Goal: Task Accomplishment & Management: Complete application form

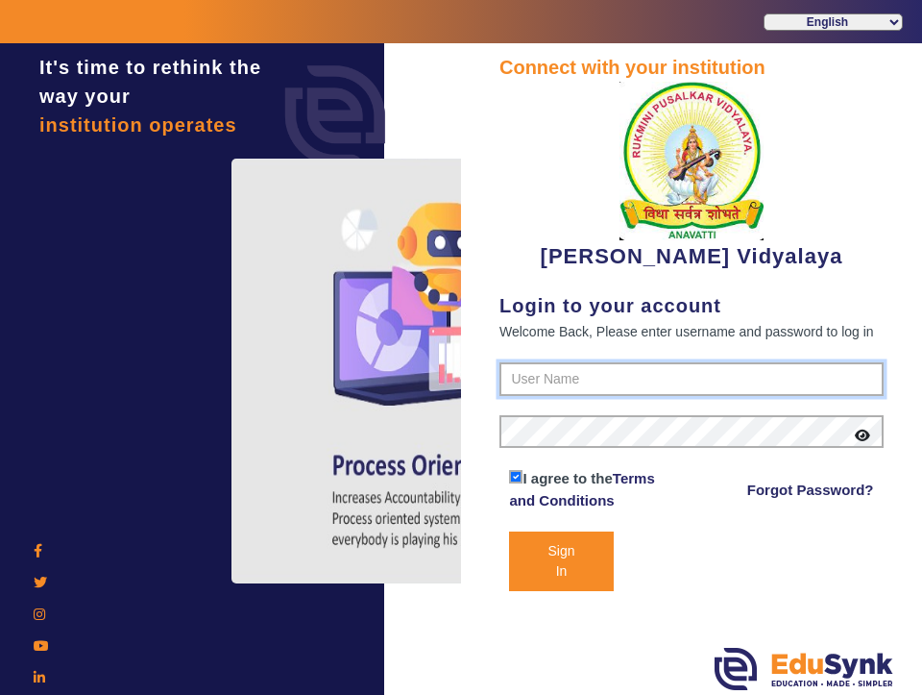
type input "1236547891"
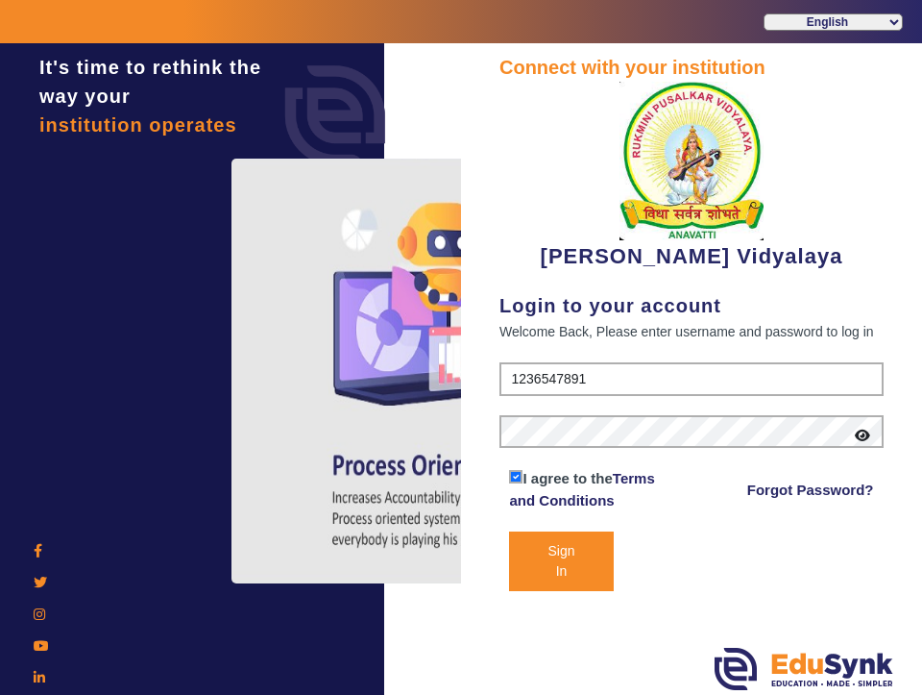
click at [586, 552] on button "Sign In" at bounding box center [561, 561] width 104 height 60
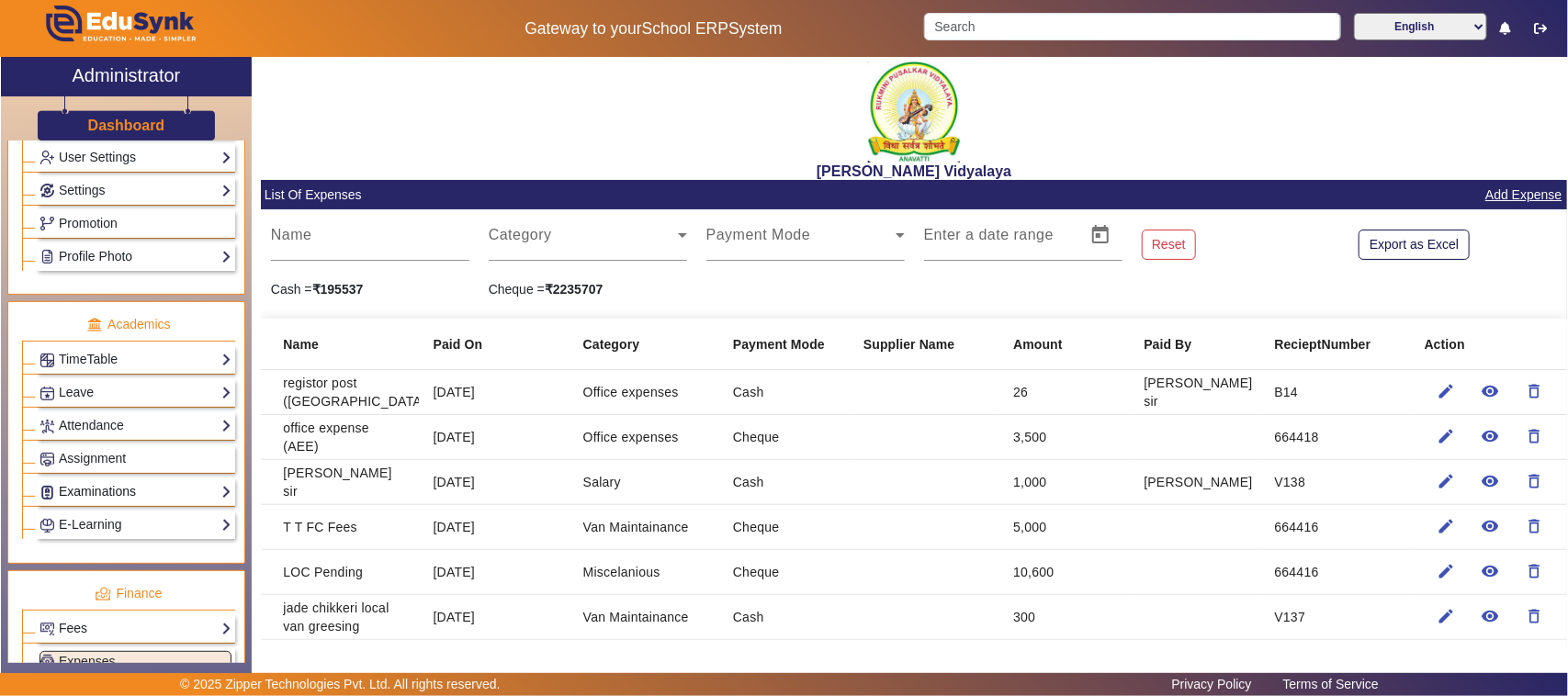
scroll to position [868, 0]
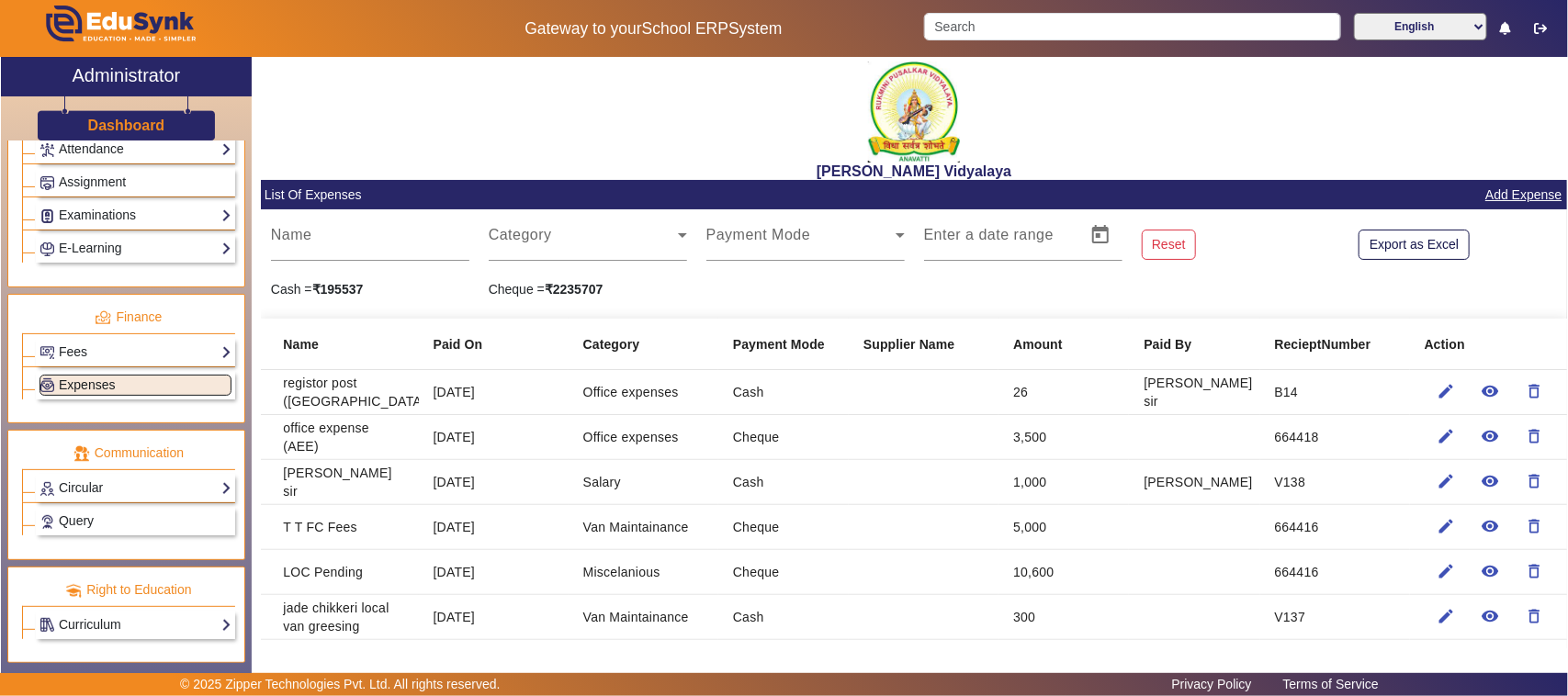
click at [195, 381] on link "Expenses" at bounding box center [135, 385] width 192 height 21
click at [517, 232] on span at bounding box center [583, 242] width 189 height 22
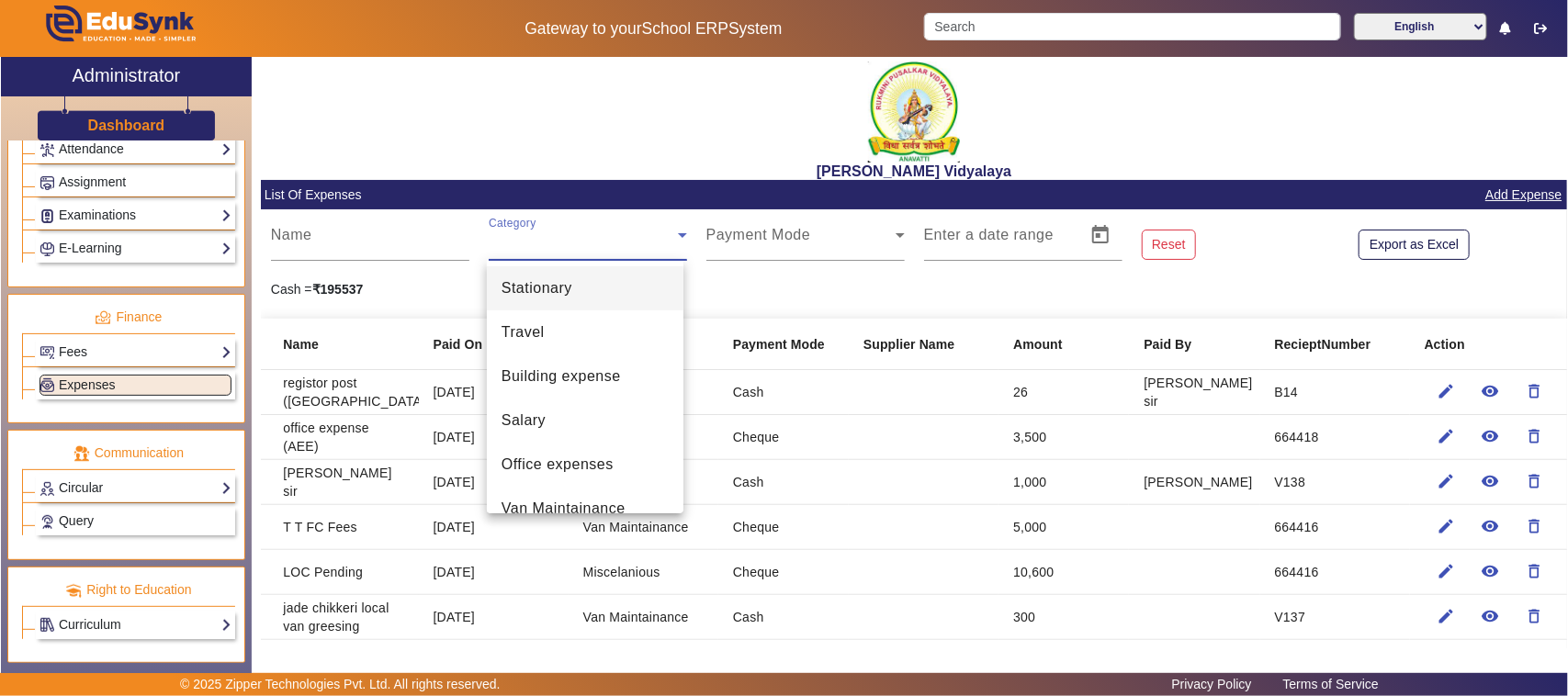
scroll to position [0, 0]
click at [547, 375] on span "Building expense" at bounding box center [561, 378] width 120 height 22
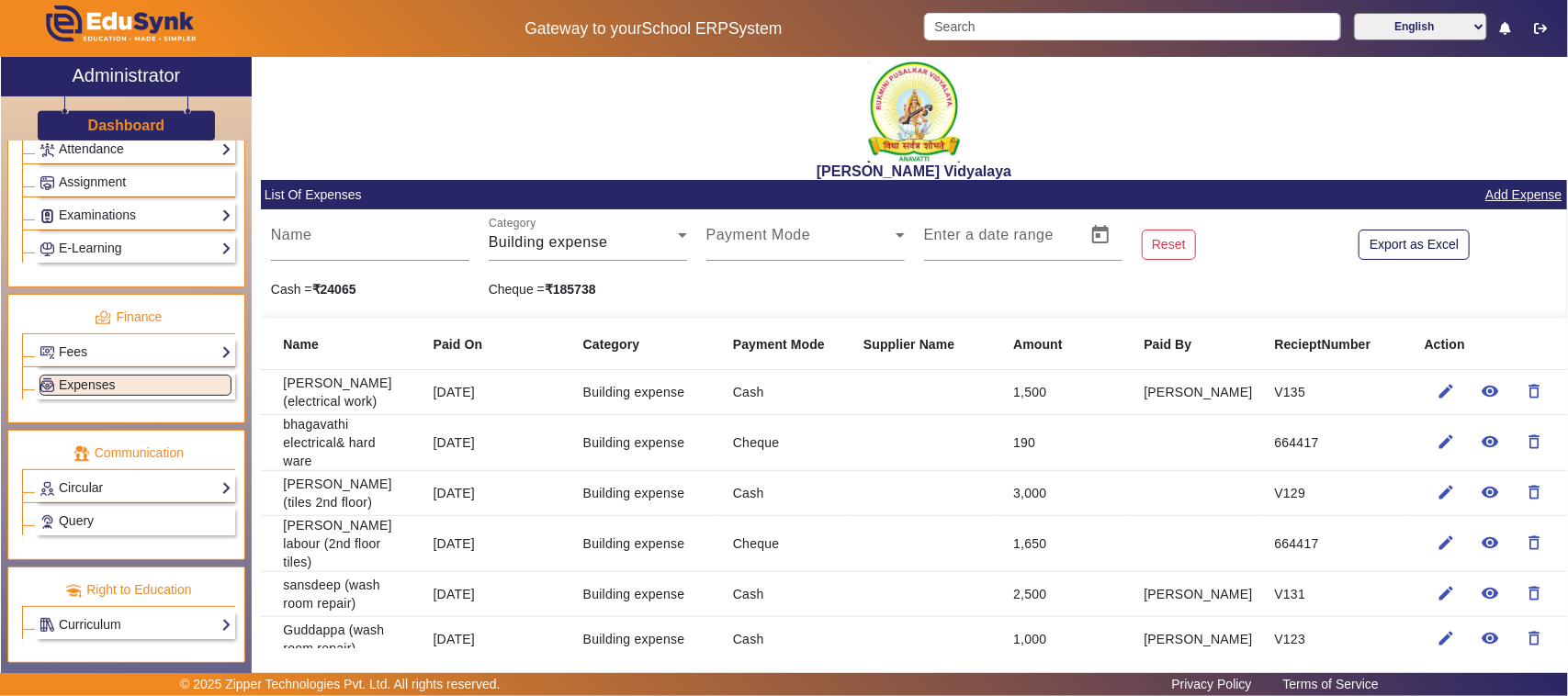
click at [881, 199] on link "Add Expense" at bounding box center [1524, 195] width 80 height 23
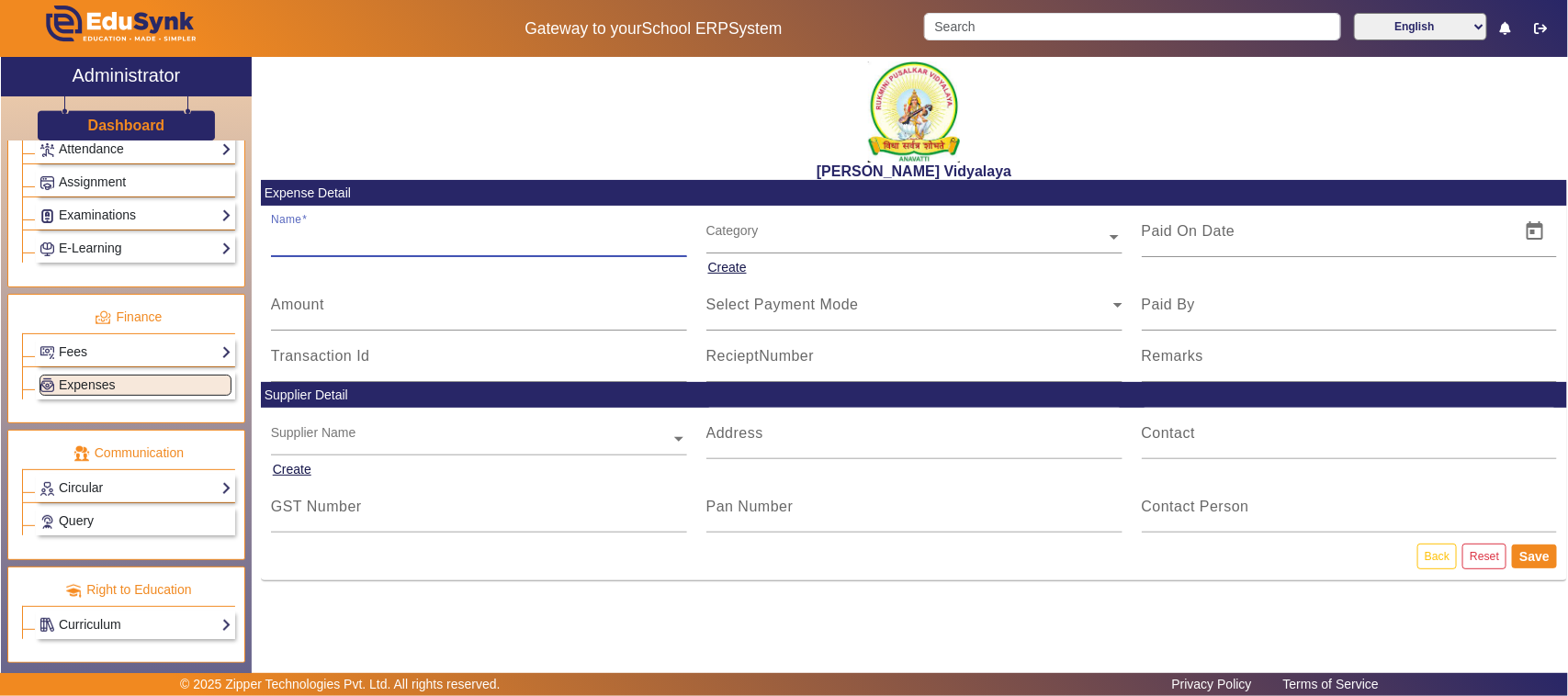
click at [338, 231] on input "Name" at bounding box center [478, 238] width 416 height 22
click at [337, 315] on input "Amount" at bounding box center [478, 312] width 416 height 22
click at [401, 236] on input "K TECH Solution" at bounding box center [478, 238] width 416 height 22
type input "K TECH Solution(C C Camer)"
click at [310, 319] on input "Amount" at bounding box center [478, 312] width 416 height 22
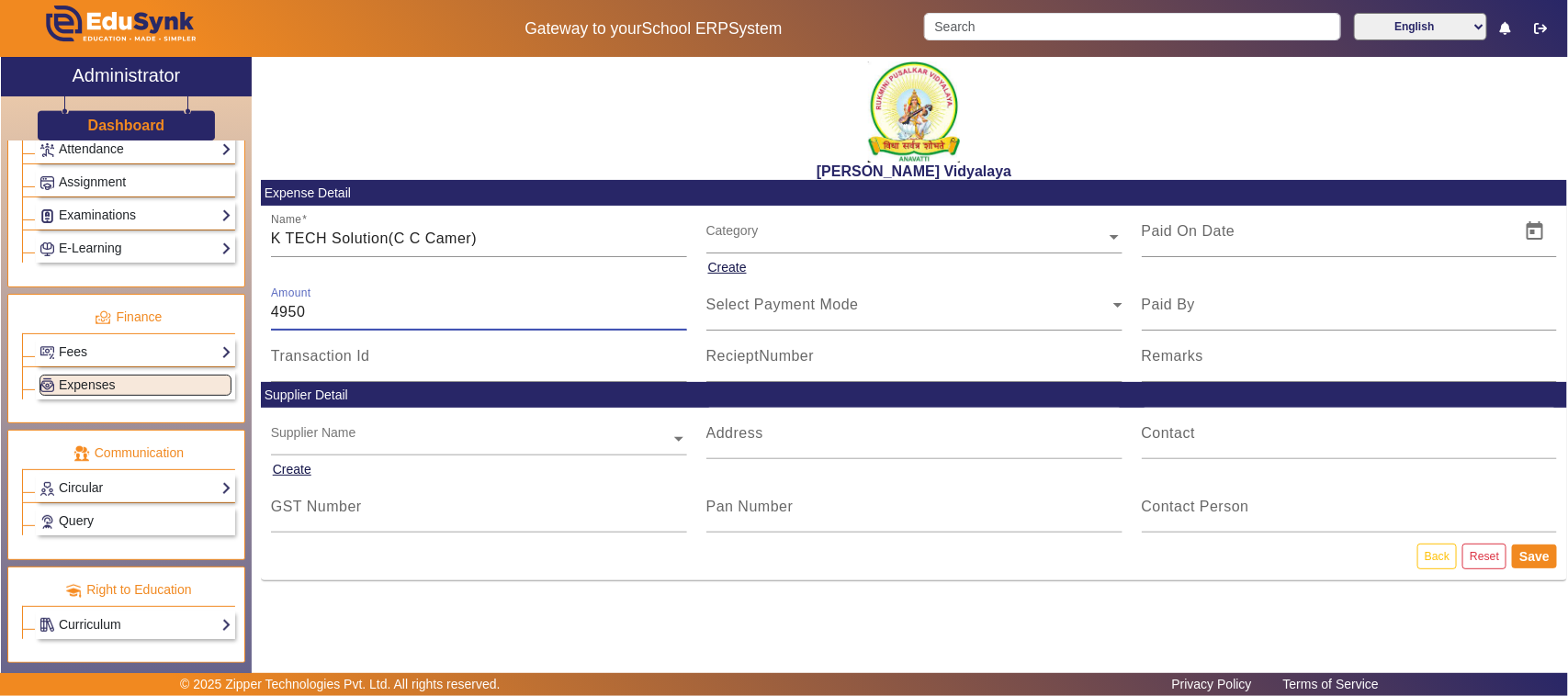
type input "4950"
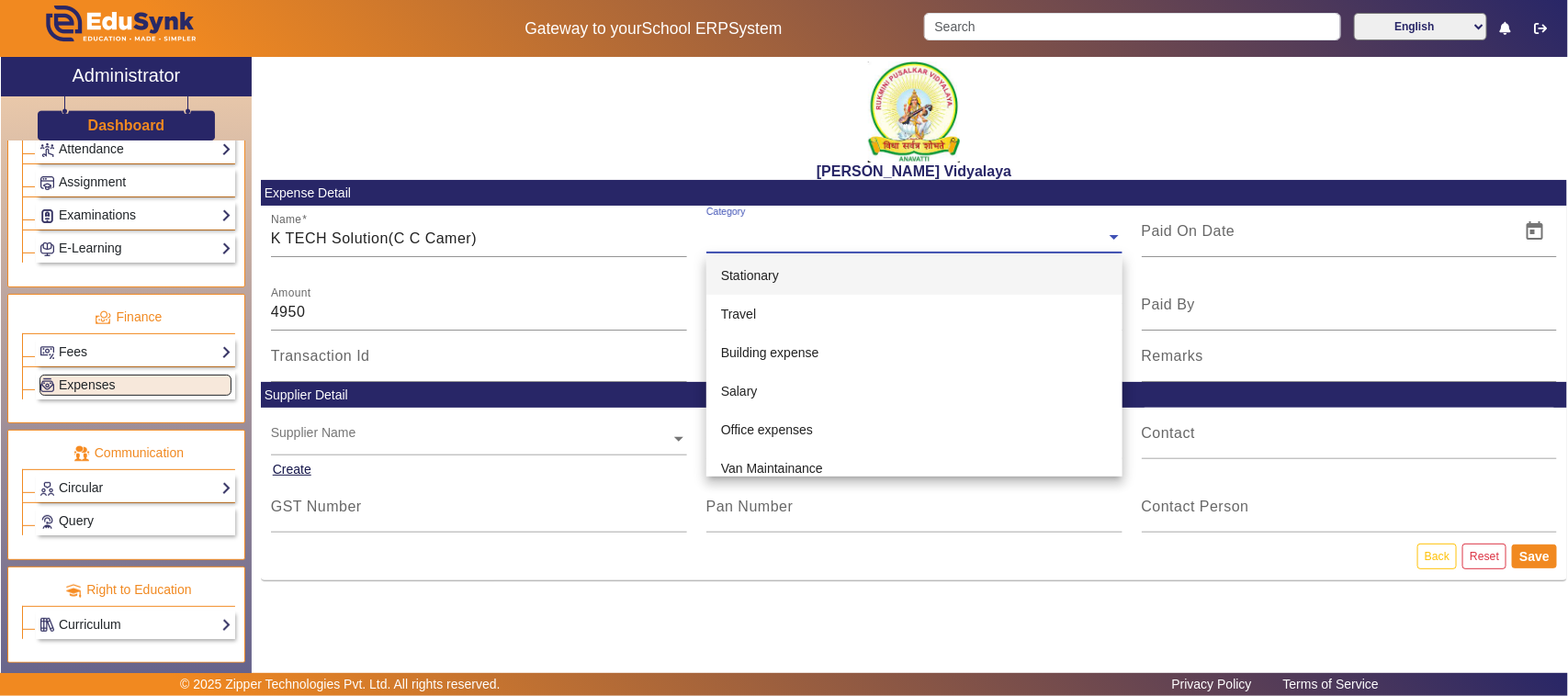
click at [795, 246] on input "text" at bounding box center [914, 237] width 416 height 19
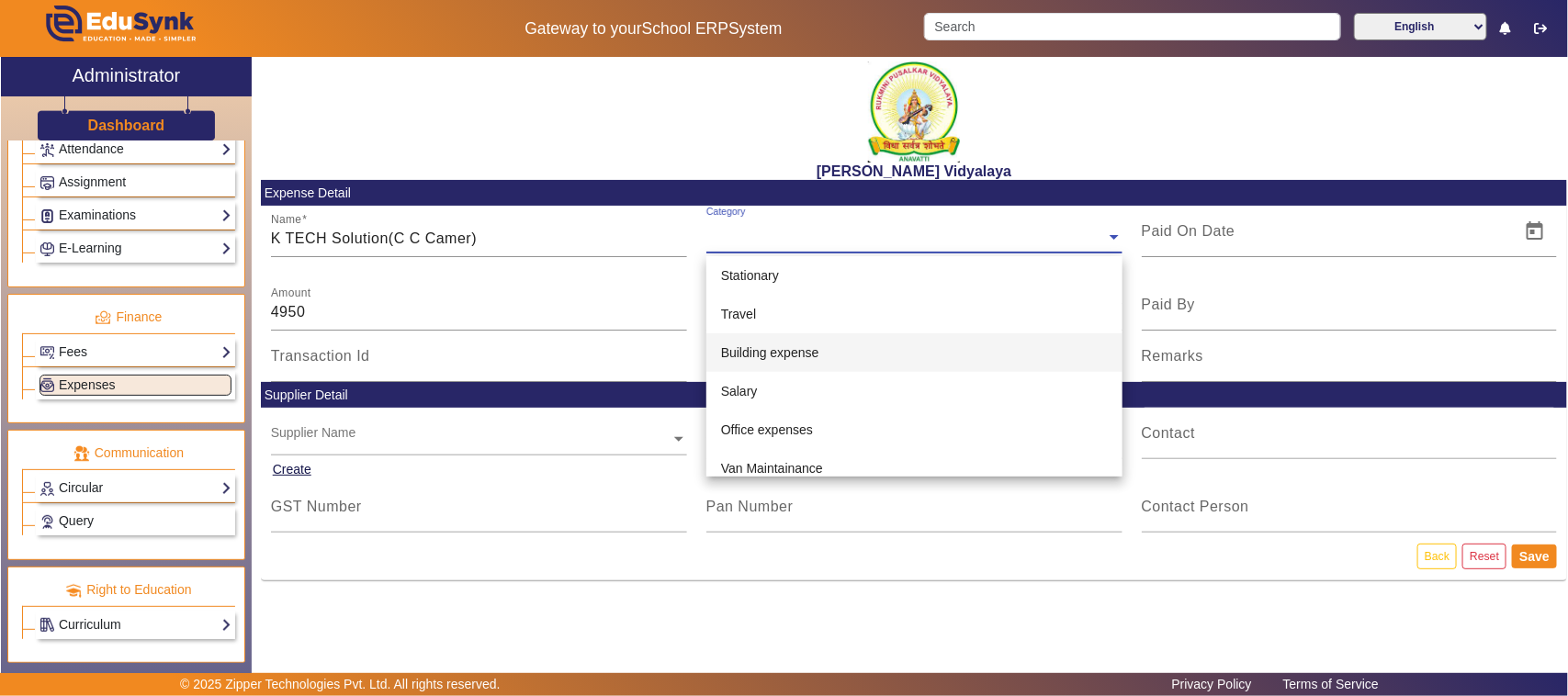
click at [786, 356] on span "Building expense" at bounding box center [770, 352] width 98 height 14
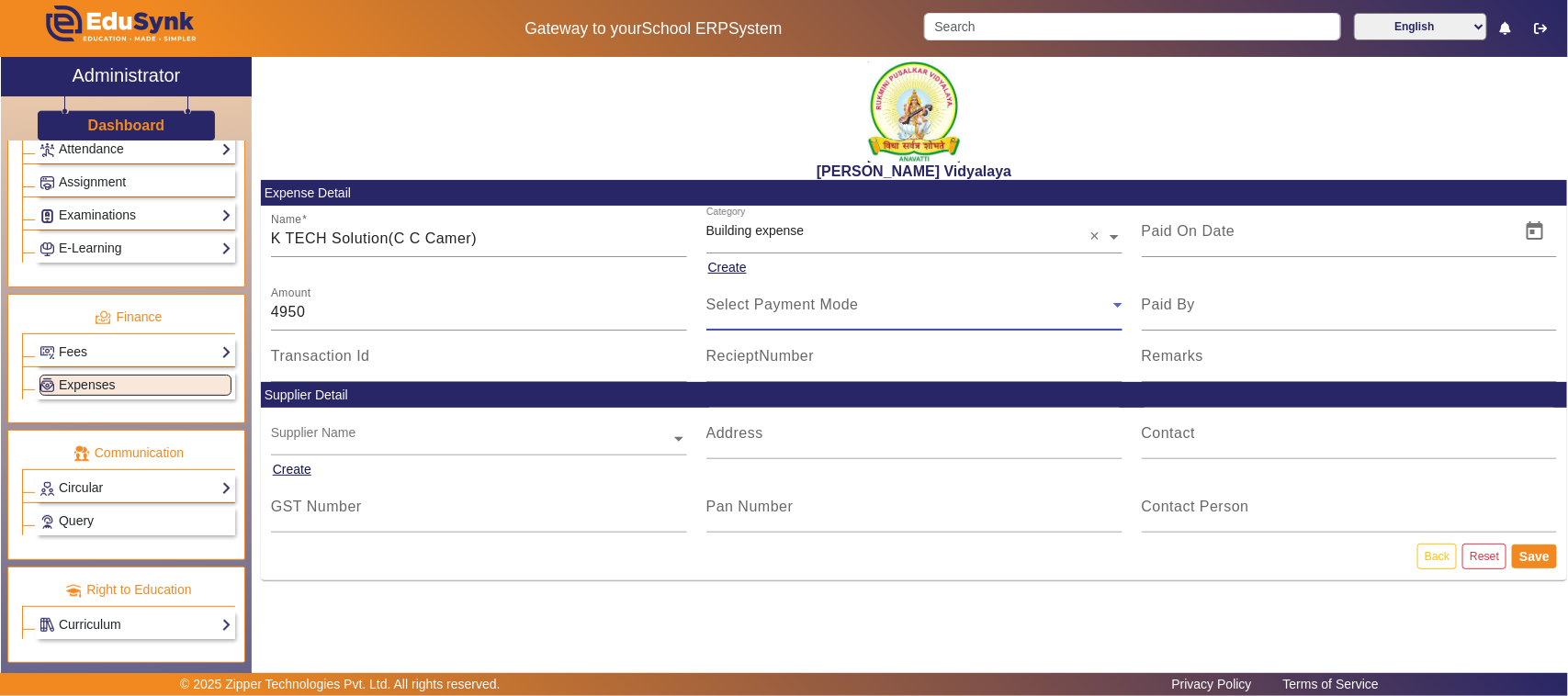
click at [769, 306] on span "Select Payment Mode" at bounding box center [782, 304] width 152 height 15
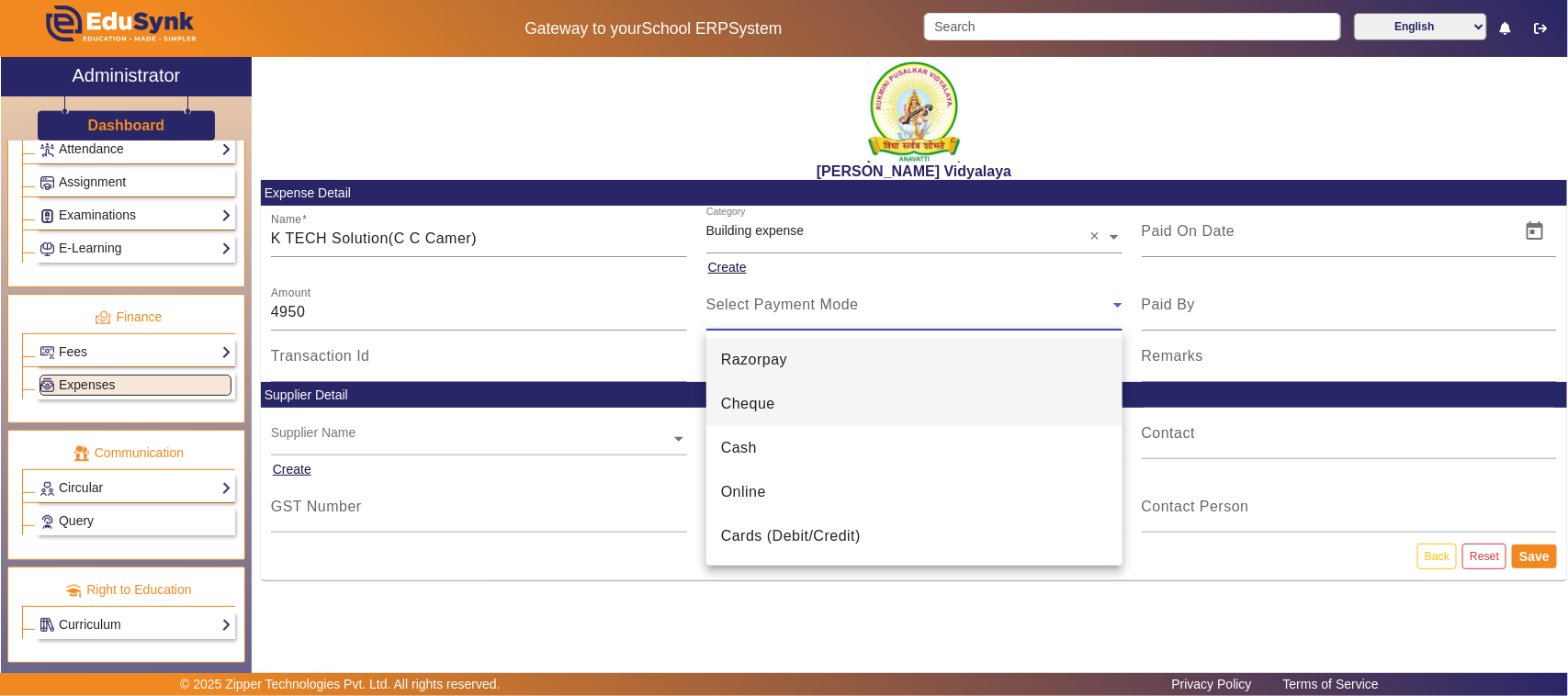
click at [753, 407] on span "Cheque" at bounding box center [748, 403] width 54 height 22
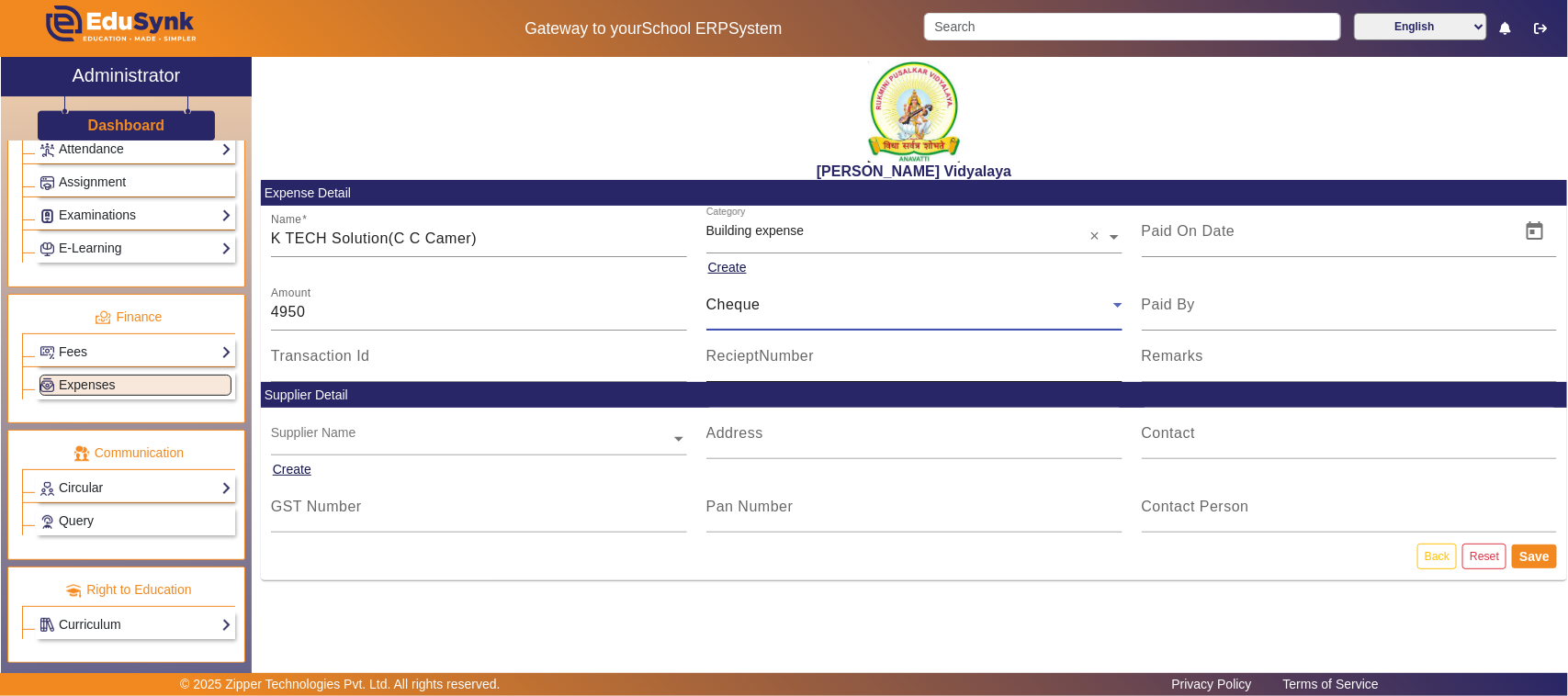
click at [765, 361] on mat-label "RecieptNumber" at bounding box center [760, 356] width 108 height 15
click at [765, 361] on input "RecieptNumber" at bounding box center [914, 363] width 416 height 22
type input "664417"
click at [881, 232] on span "Open calendar" at bounding box center [1535, 231] width 44 height 44
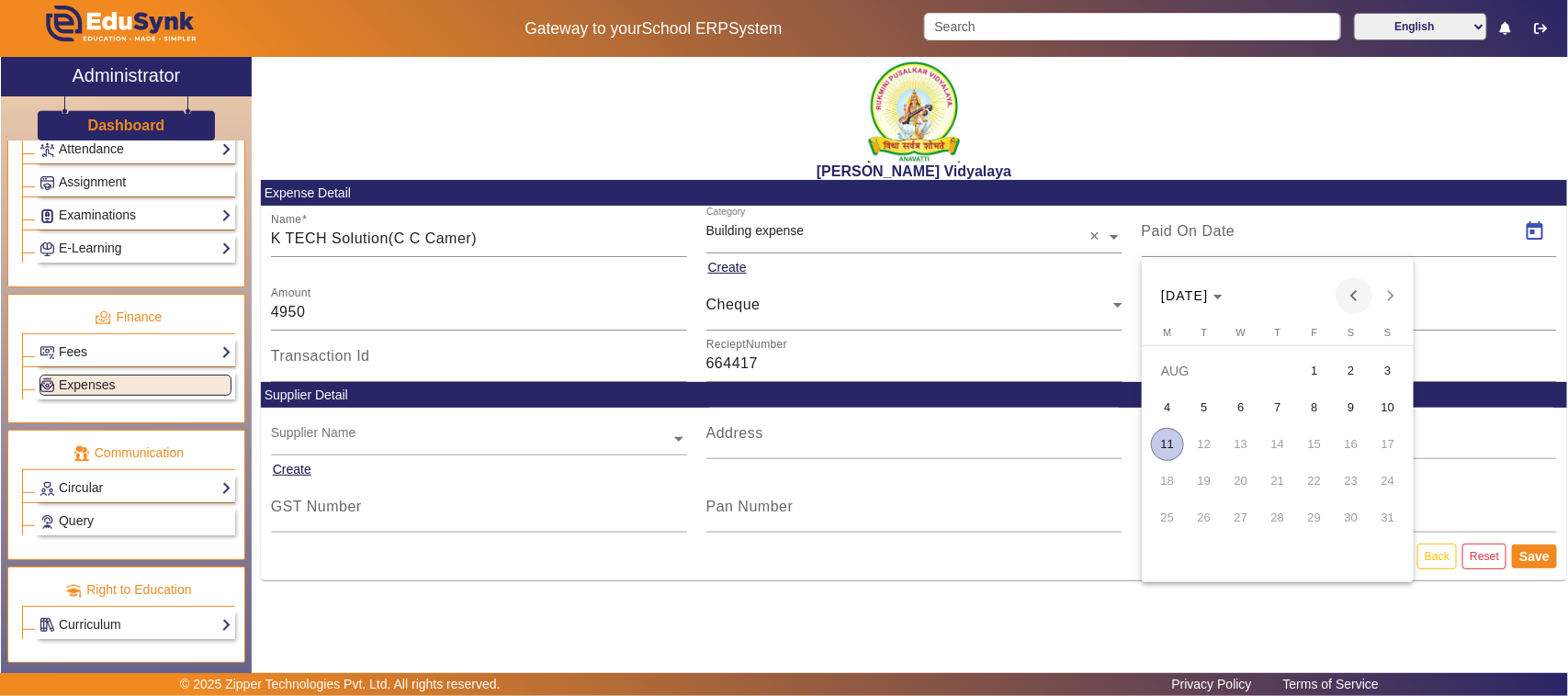
click at [881, 299] on span "Previous month" at bounding box center [1354, 295] width 36 height 36
click at [881, 522] on span "29" at bounding box center [1277, 518] width 33 height 33
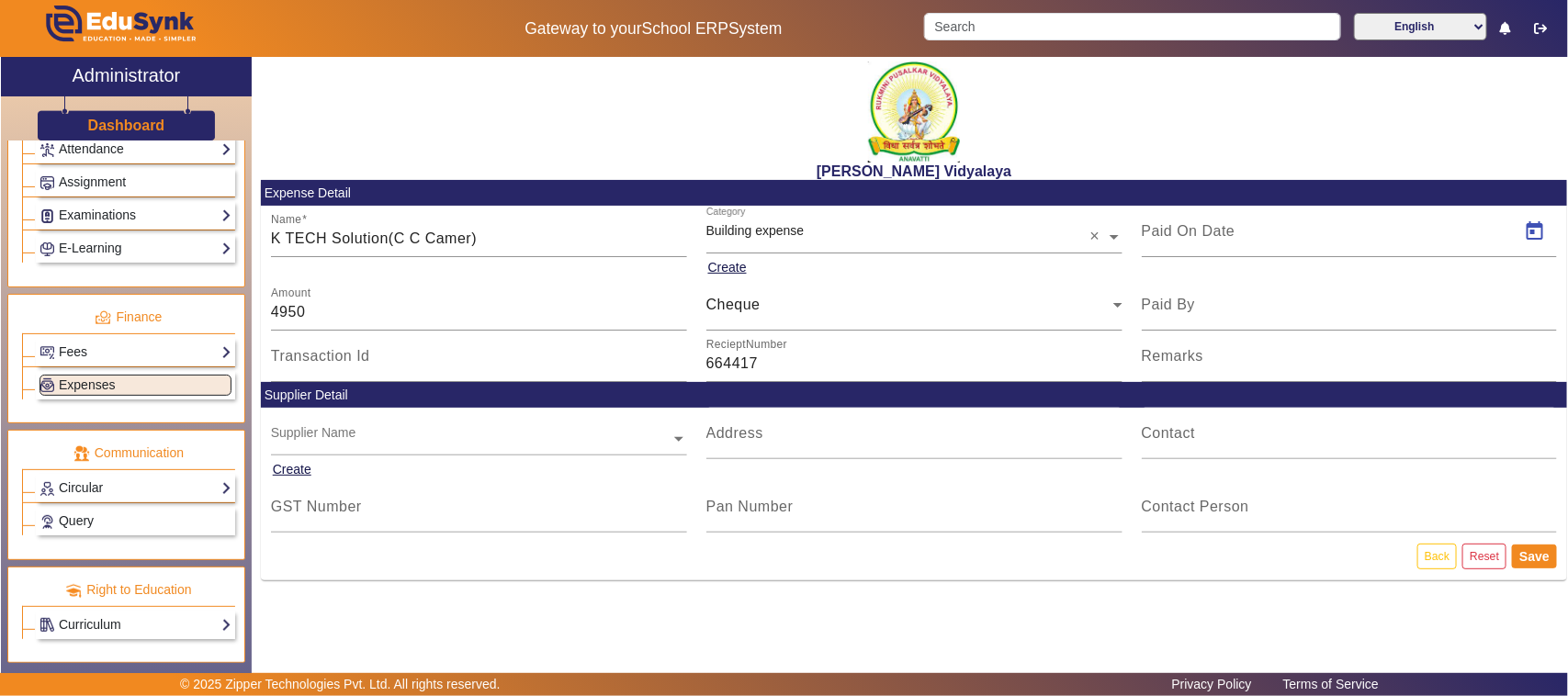
type input "[DATE]"
click at [881, 553] on button "Save" at bounding box center [1534, 556] width 45 height 24
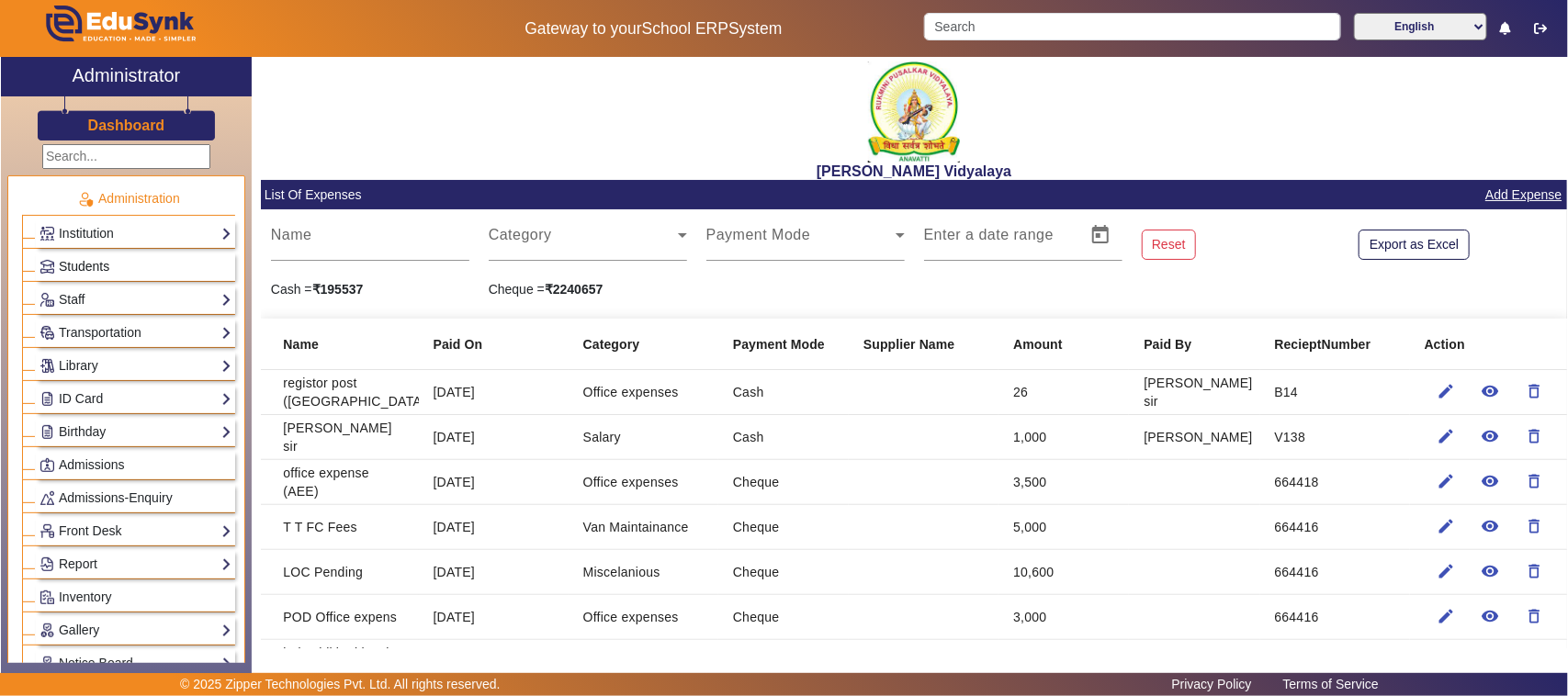
click at [97, 268] on span "Students" at bounding box center [83, 266] width 51 height 14
